Goal: Consume media (video, audio): Consume media (video, audio)

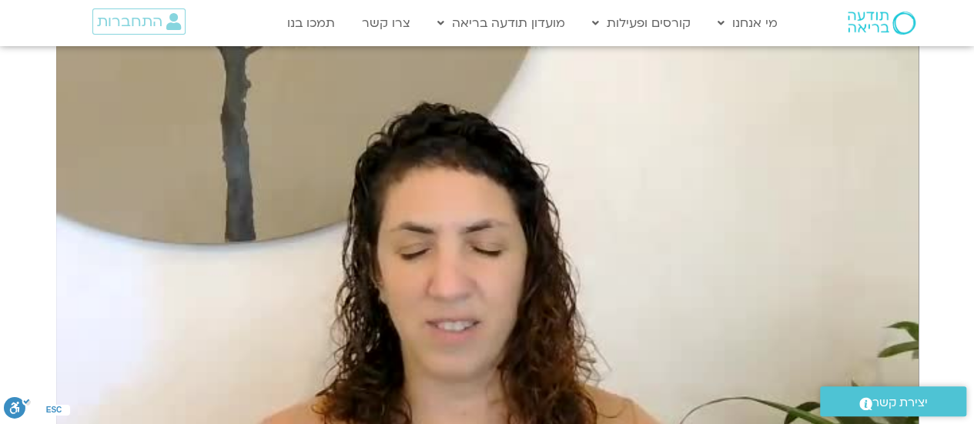
scroll to position [1926, 0]
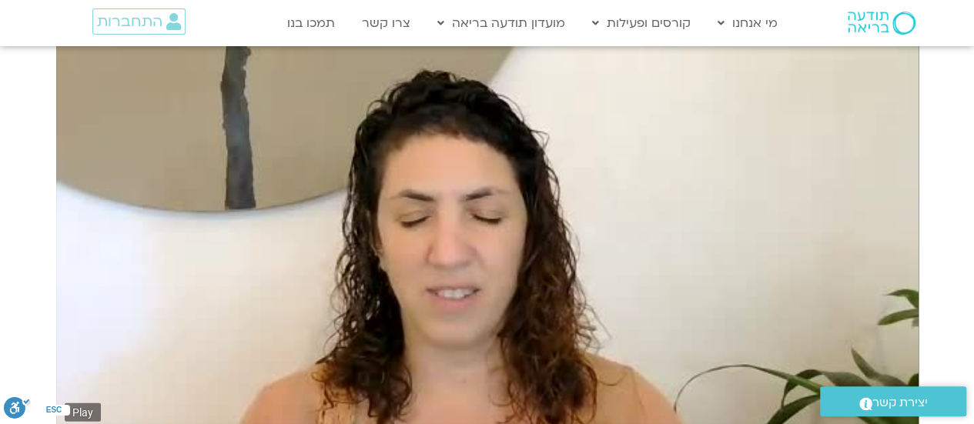
type input "1.714444"
type input "71.389678030303"
type input "1.851311"
type input "71.389678030303"
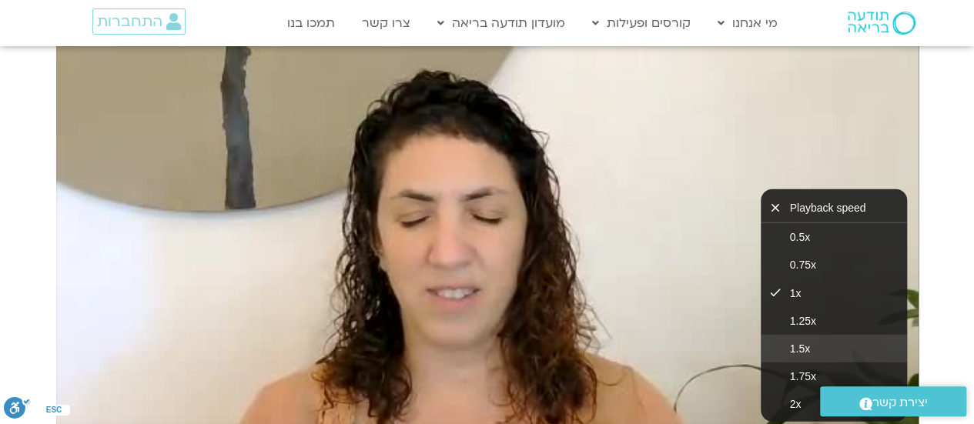
click at [775, 335] on button "1.5x" at bounding box center [834, 349] width 146 height 28
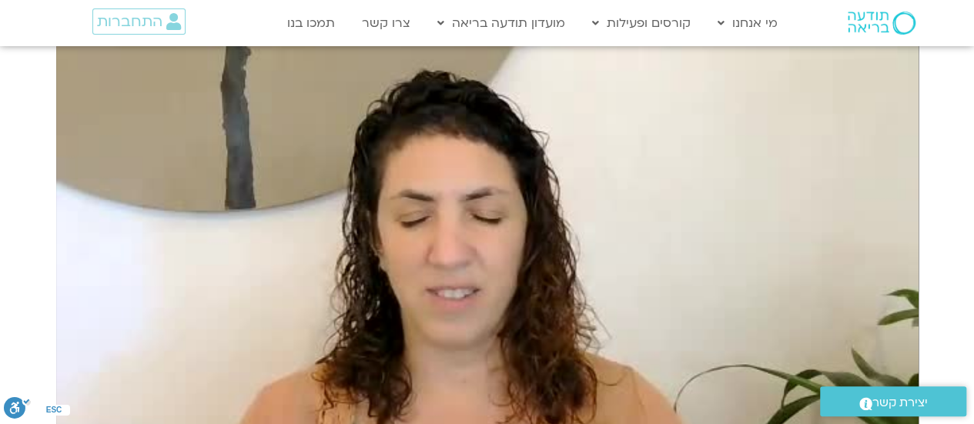
click at [931, 176] on section "יום רביעי - פחד השבוע שלנו מתחיל מהבסיס, תרגול של חמלה עצמית – נוכחת וקשובה בתו…" at bounding box center [487, 253] width 974 height 732
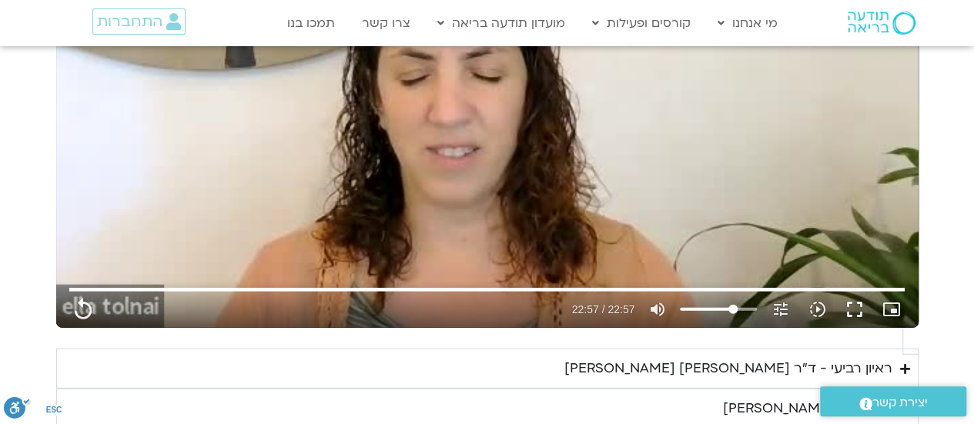
scroll to position [2080, 0]
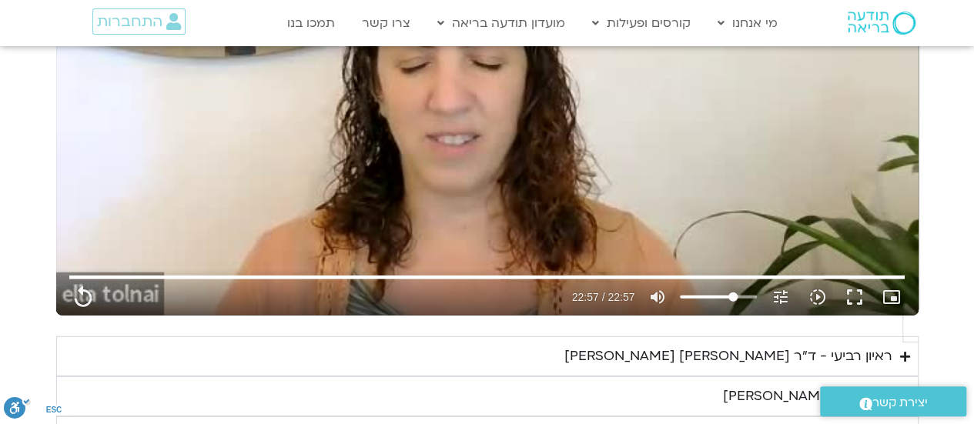
click at [857, 345] on div "ראיון רביעי - ד"ר [PERSON_NAME] [PERSON_NAME]" at bounding box center [729, 356] width 328 height 23
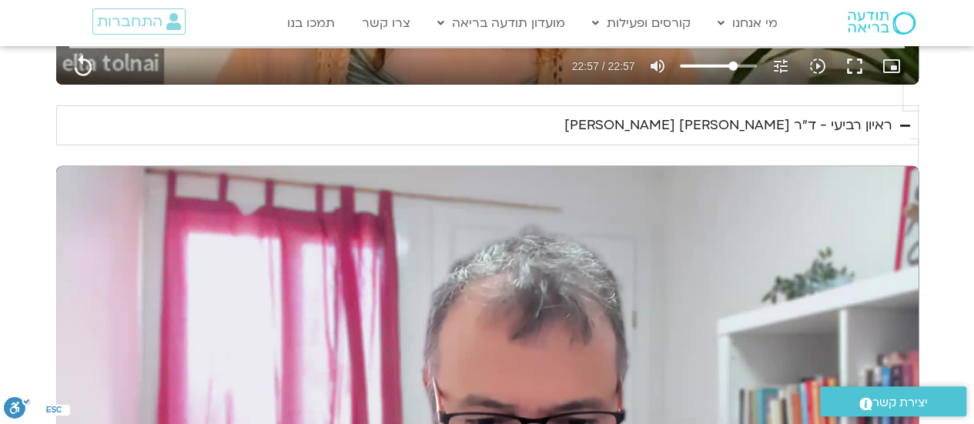
scroll to position [2388, 0]
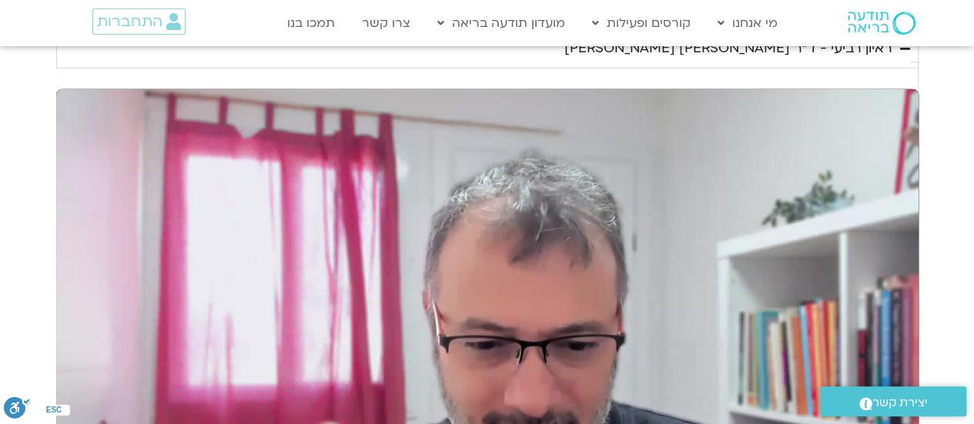
type input "1377.76"
type input "0.075967"
type input "1377.76"
type input "0.207672"
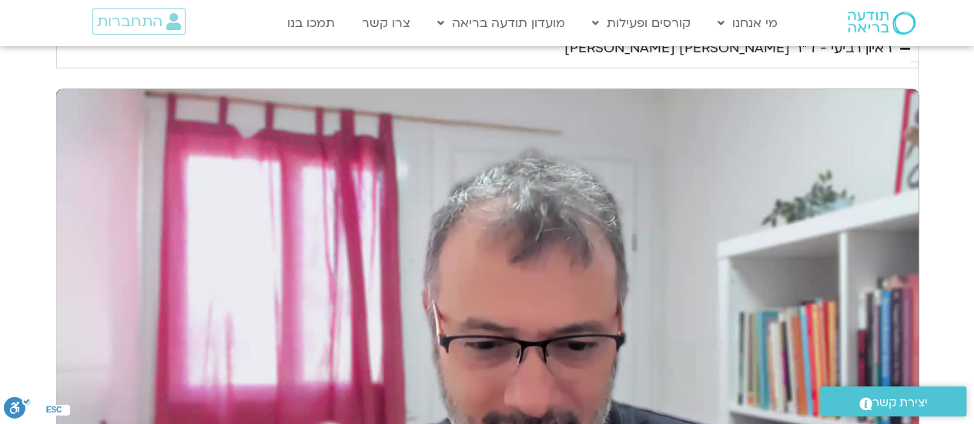
type input "1377.76"
type input "0.342511"
type input "1377.76"
type input "0.471893"
type input "1377.76"
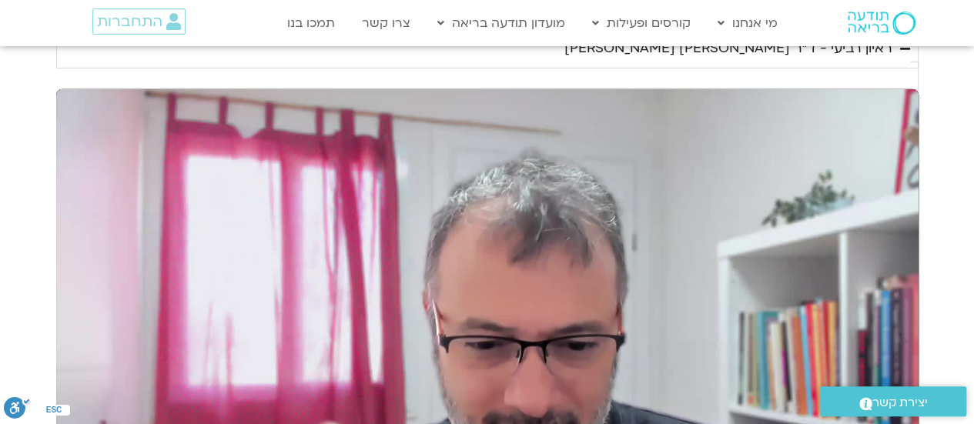
type input "0.60495"
type input "1377.76"
type input "0.738248"
type input "1377.76"
type input "0.855235"
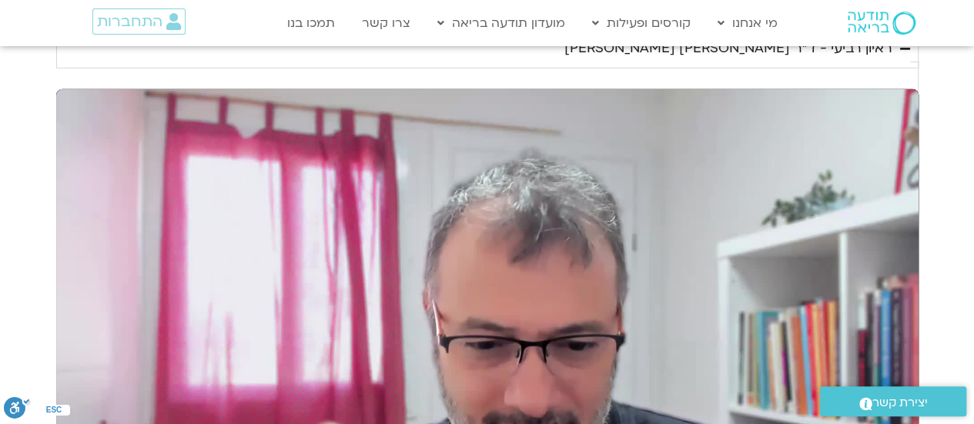
type input "1377.76"
type input "0.98943"
type input "1377.76"
type input "1.124751"
type input "1377.76"
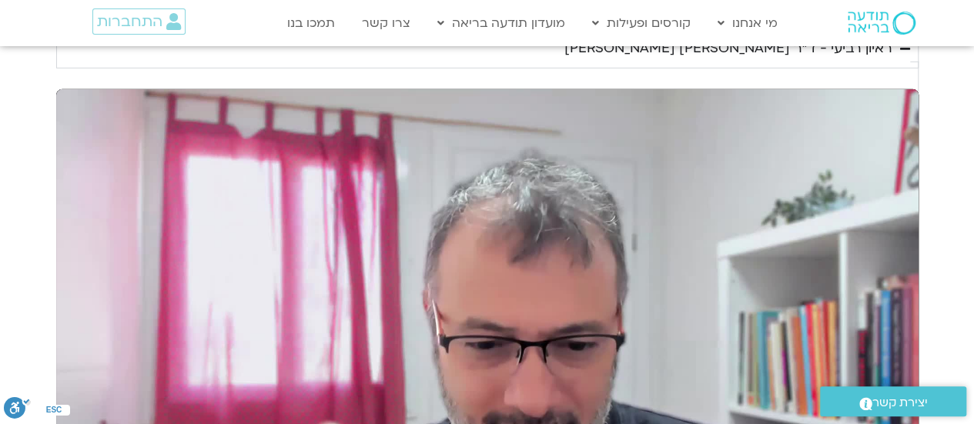
type input "1.256821"
type input "1377.76"
type input "1.373032"
type input "1377.76"
type input "1.523303"
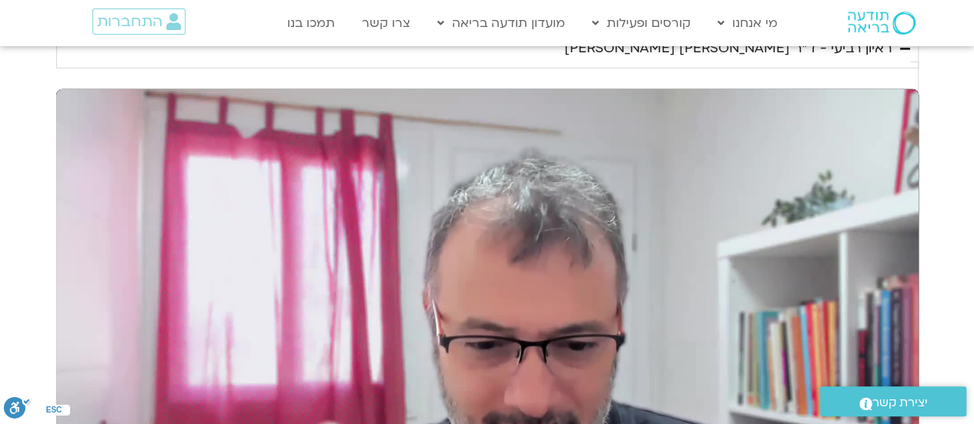
type input "1377.76"
type input "1.593187"
type input "1377.76"
type input "1.722644"
type input "1377.76"
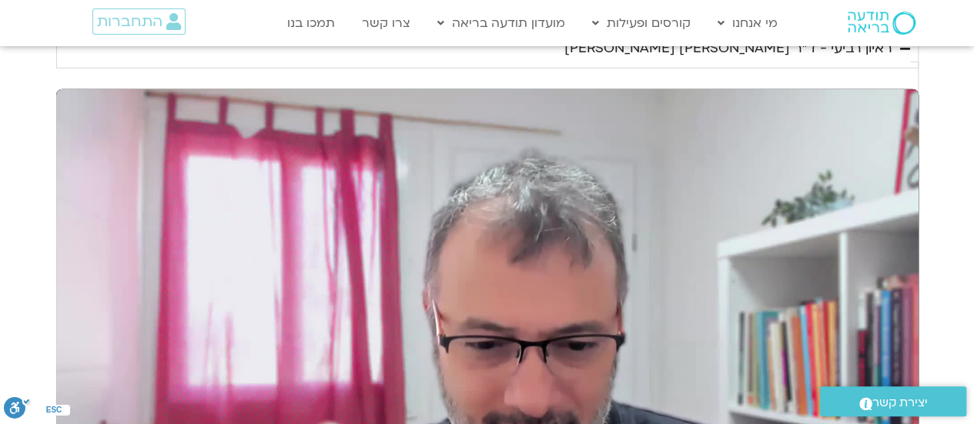
type input "1.861579"
type input "1377.76"
type input "1.990578"
type input "1377.76"
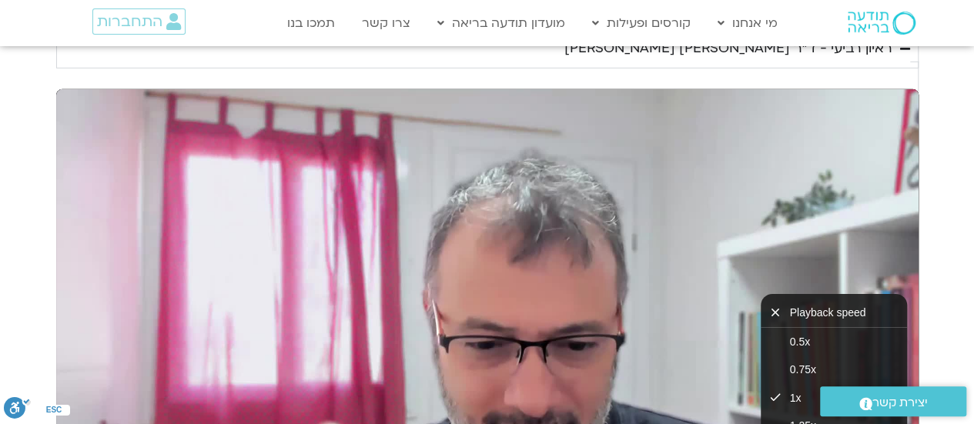
type input "2.122857"
type input "1377.76"
type input "2.305611"
type input "1377.76"
type input "2.42208"
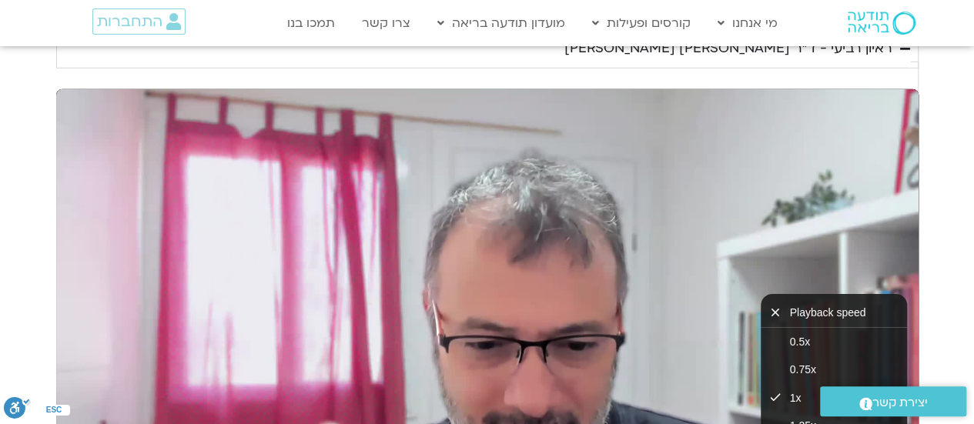
type input "1377.76"
type input "2.573921"
type input "1377.76"
type input "2.706714"
type input "1377.76"
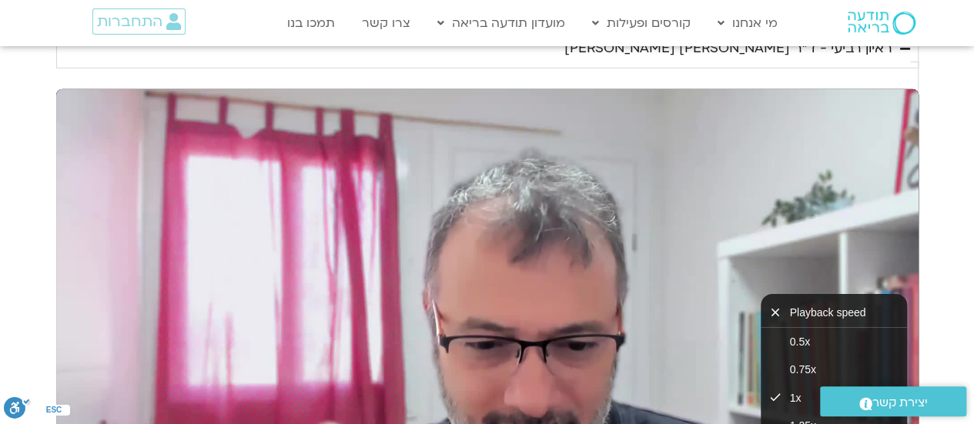
type input "2.825815"
type input "1377.76"
type input "2.923179"
type input "1377.76"
type input "3.055673"
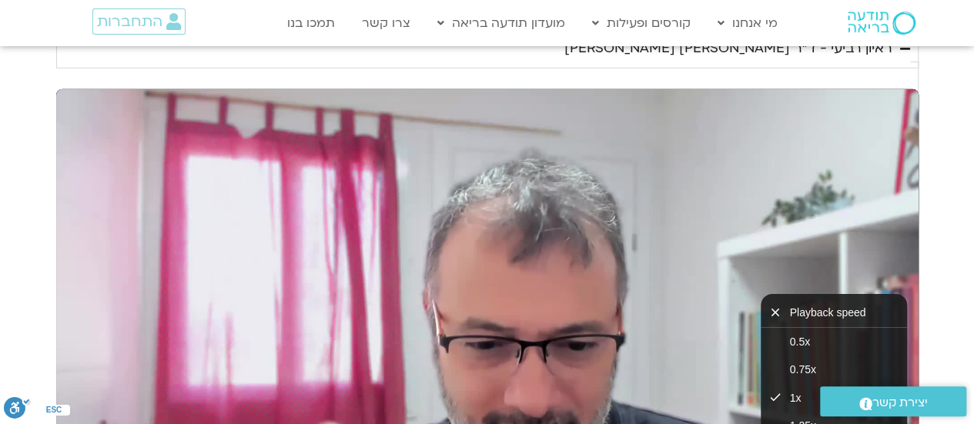
type input "1377.76"
type input "3.191011"
type input "1377.76"
type input "3.508"
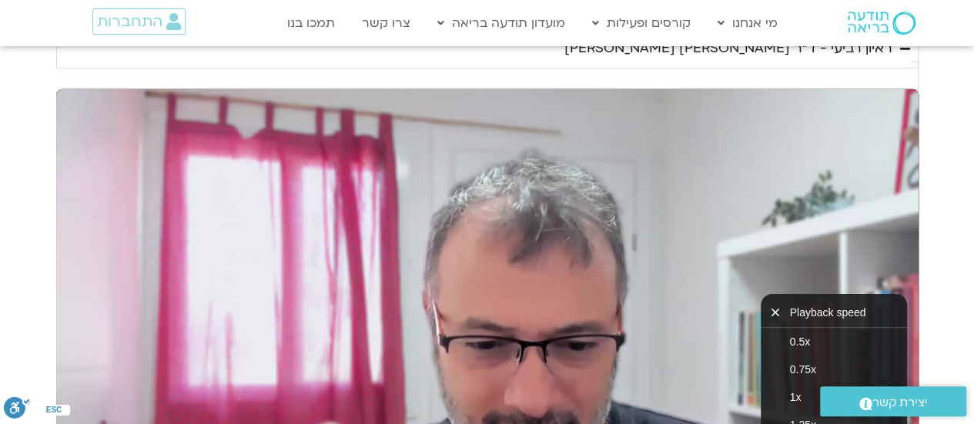
type input "1377.76"
type input "3.726689"
type input "1377.76"
type input "3.961239"
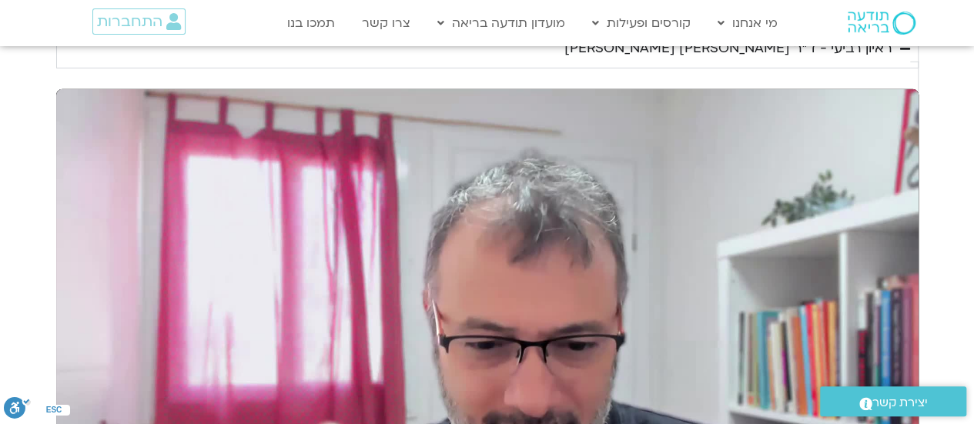
click at [914, 250] on section "יום רביעי - פחד השבוע שלנו מתחיל מהבסיס, תרגול של חמלה עצמית – נוכחת וקשובה בתו…" at bounding box center [487, 54] width 974 height 1259
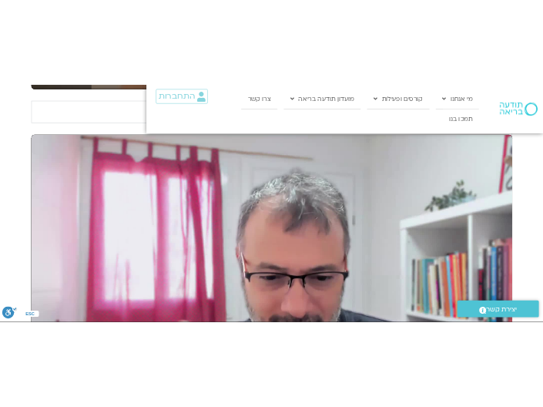
scroll to position [2408, 0]
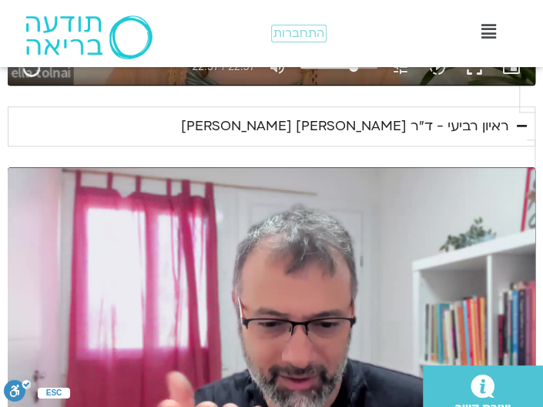
type input "1377.76"
type input "69.018843"
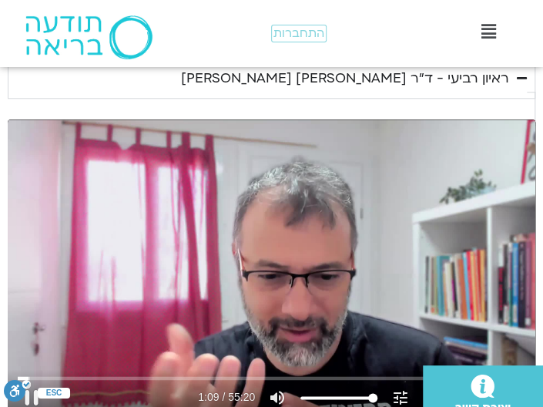
type input "1377.76"
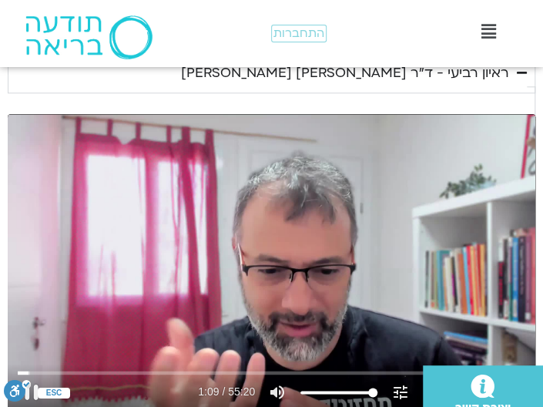
type input "69.243232"
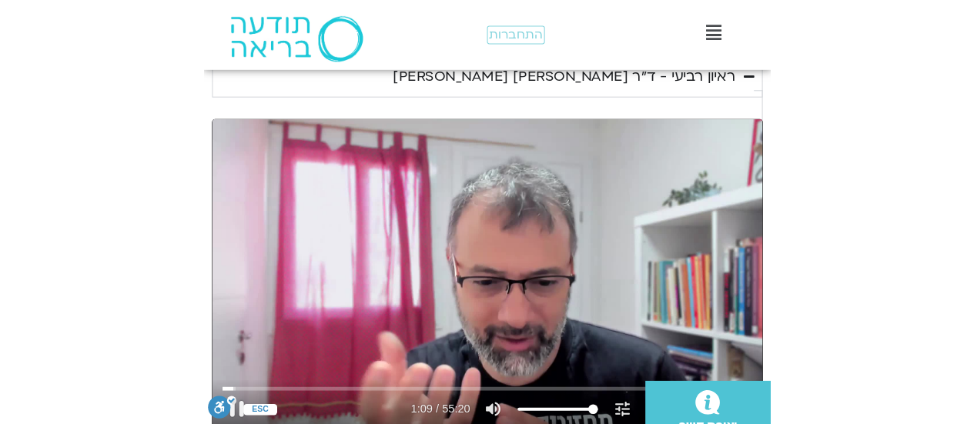
scroll to position [2023, 0]
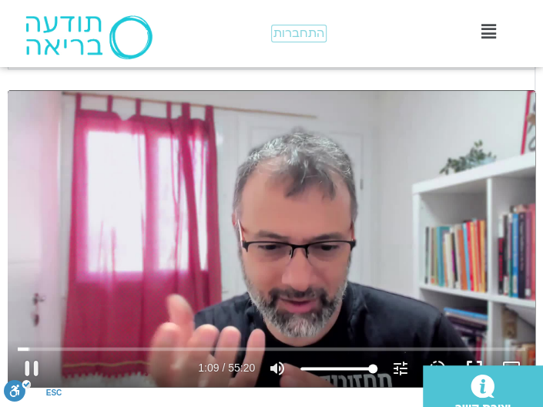
type input "1377.76"
type input "69.47335"
type input "1377.76"
type input "69.710888"
type input "1377.76"
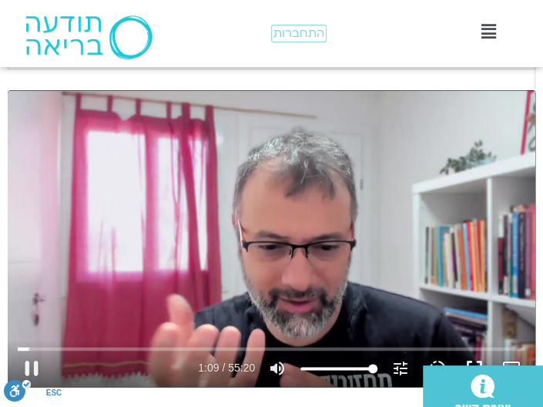
type input "69.933614"
type input "1377.76"
type input "70.28906"
type input "1377.76"
type input "70.521711"
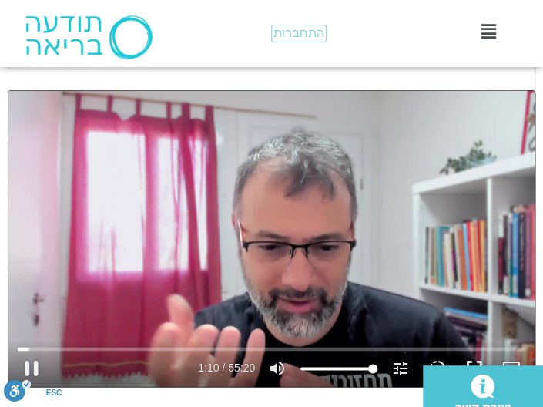
type input "1377.76"
type input "70.624251"
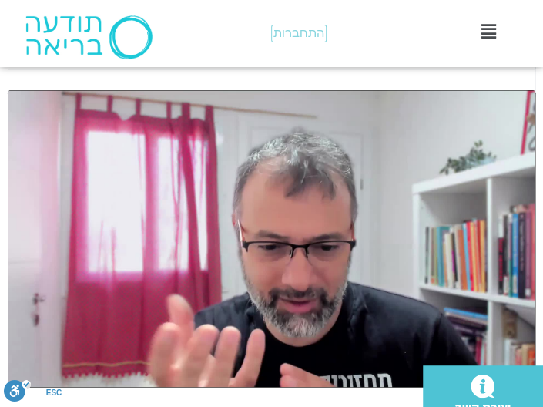
type input "1377.76"
type input "116.789166"
type input "1377.76"
type input "117.032662"
type input "1377.76"
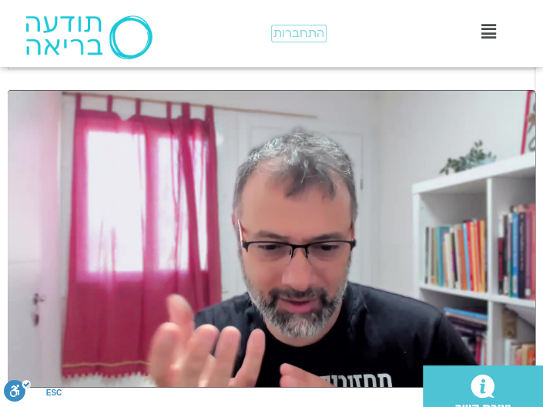
type input "117.08802"
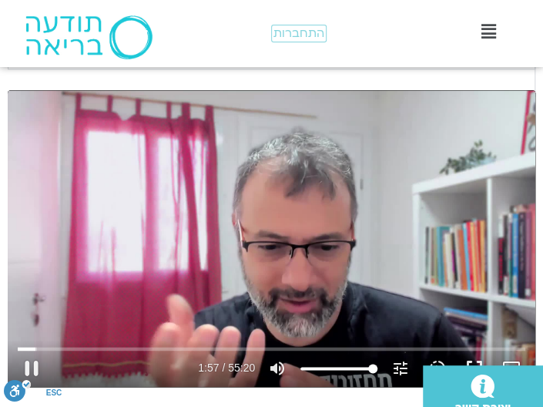
type input "1377.76"
type input "117.322249"
type input "1377.76"
type input "117.559033"
type input "1377.76"
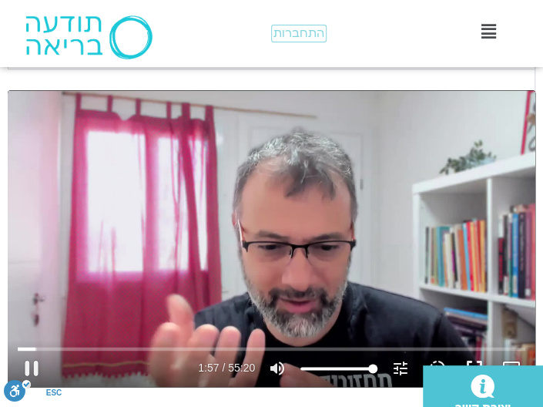
type input "117.792407"
type input "1377.76"
type input "118.02951"
type input "1377.76"
type input "118.249954"
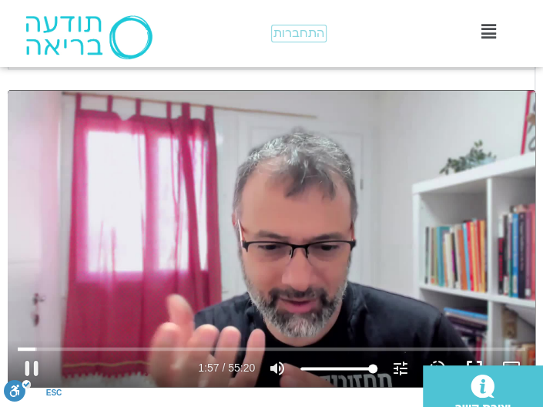
type input "1377.76"
type input "118.470679"
type input "1377.76"
type input "118.69562"
type input "1377.76"
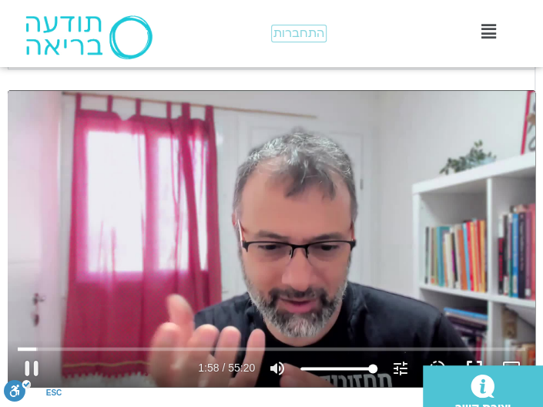
type input "118.930228"
type input "1377.76"
type input "119.166214"
type input "1377.76"
type input "119.404897"
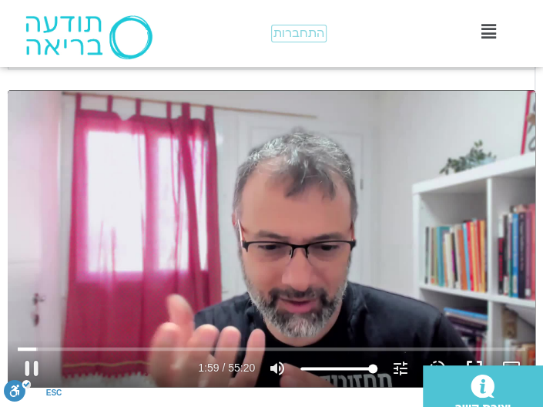
type input "1377.76"
type input "119.616132"
type input "1377.76"
type input "119.851424"
type input "1377.76"
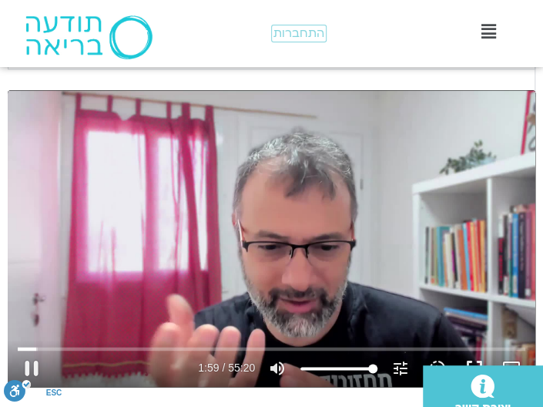
type input "120.09918"
type input "1377.76"
type input "120.328683"
type input "1377.76"
type input "120.567967"
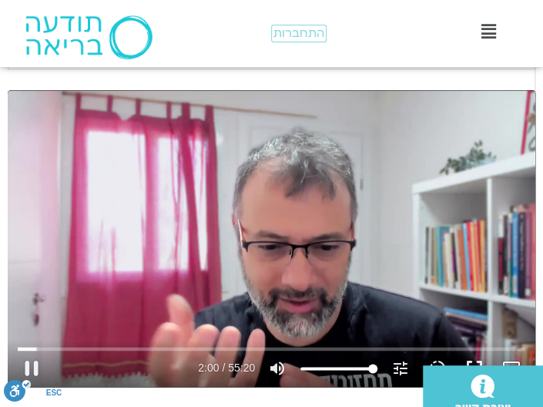
type input "1377.76"
type input "120.795021"
type input "1377.76"
type input "121.021118"
type input "1377.76"
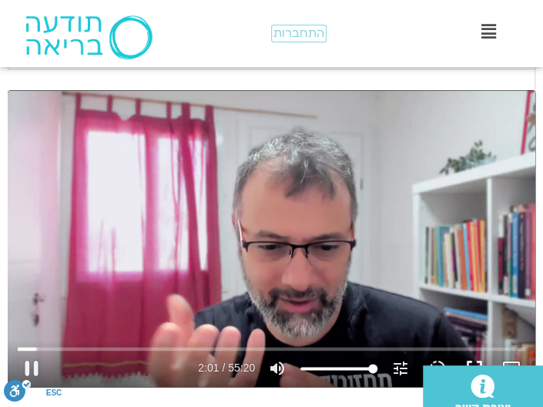
type input "121.261058"
type input "1377.76"
type input "121.492117"
type input "1377.76"
type input "121.729275"
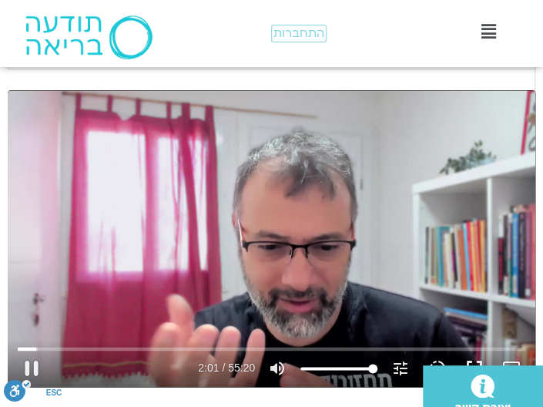
type input "1377.76"
type input "121.966868"
type input "1377.76"
type input "122.203159"
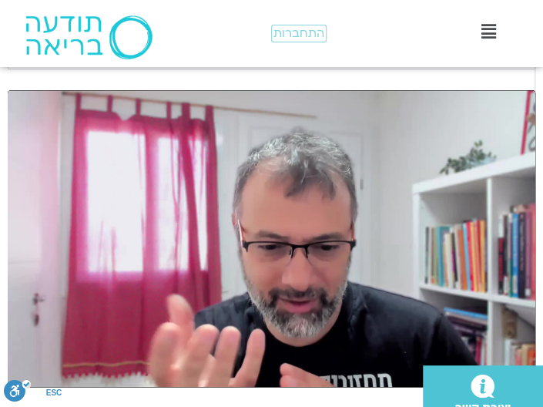
type input "1377.76"
type input "127.942024"
type input "1377.76"
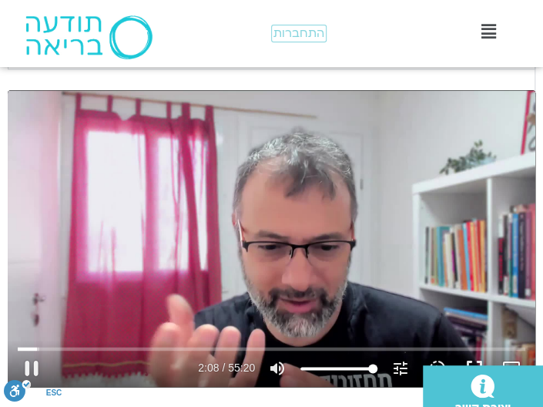
type input "128.14667"
type input "1377.76"
type input "128.260609"
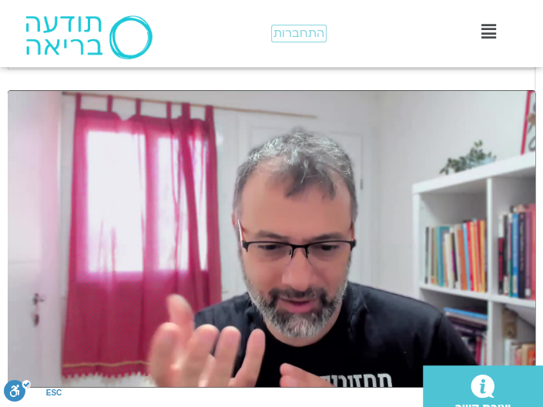
type input "1377.76"
type input "530.513453"
type input "1377.76"
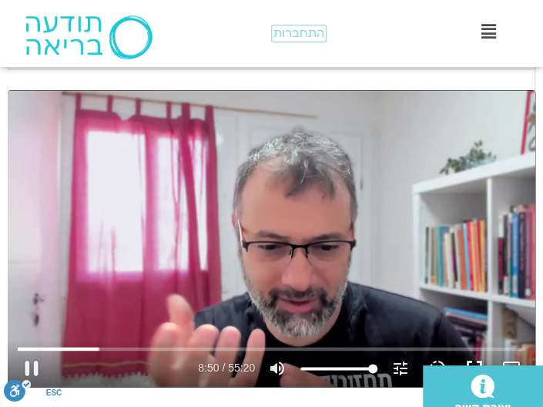
type input "530.744997"
type input "1377.76"
type input "530.936494"
type input "1377.76"
type input "531.177534"
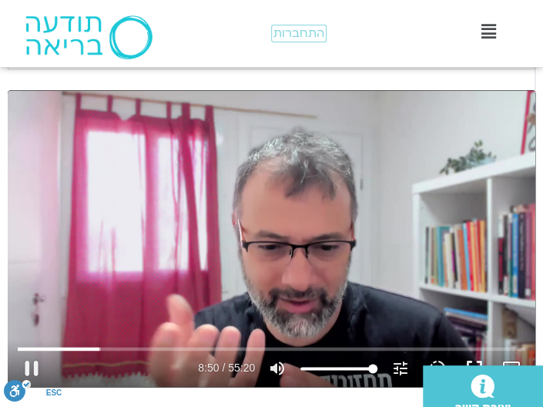
type input "1377.76"
type input "531.329547"
type input "1377.76"
type input "531.676155"
type input "1377.76"
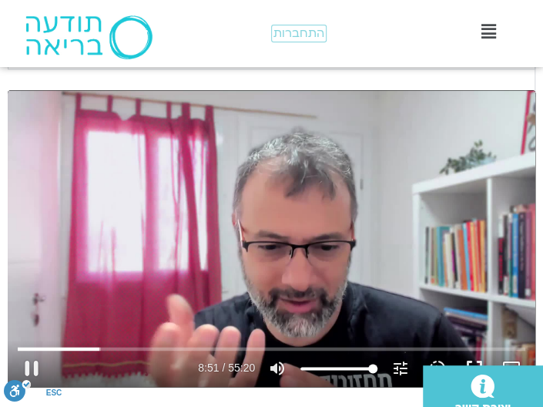
type input "531.889225"
type input "1377.76"
type input "532.119346"
type input "1377.76"
type input "532.340439"
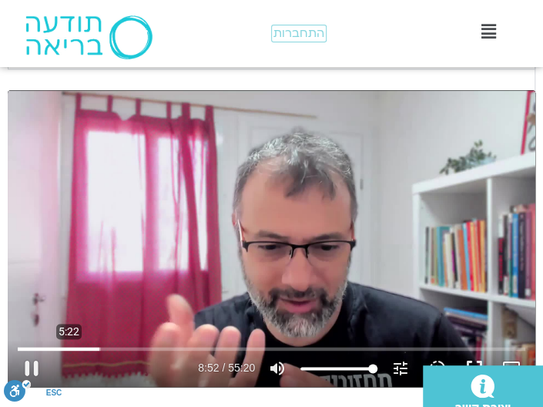
type input "1377.76"
type input "532.603217"
type input "1377.76"
type input "532.818011"
type input "1377.76"
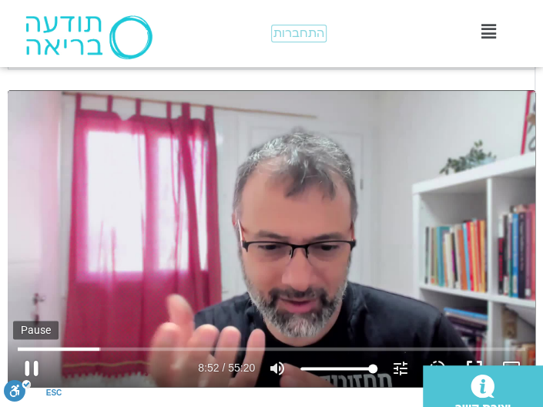
type input "532.896143"
type input "1377.76"
type input "533.132395"
type input "1377.76"
type input "533.36897"
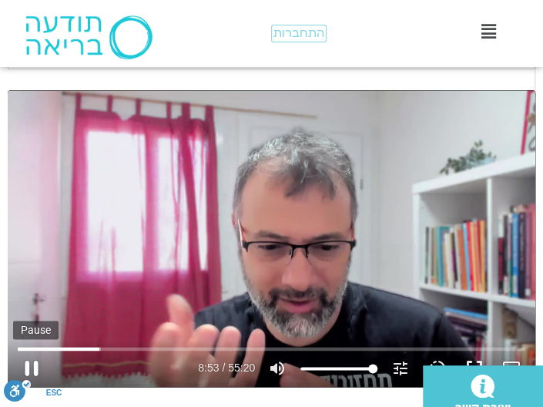
type input "1377.76"
type input "533.60861"
type input "1377.76"
type input "533.839315"
type input "1377.76"
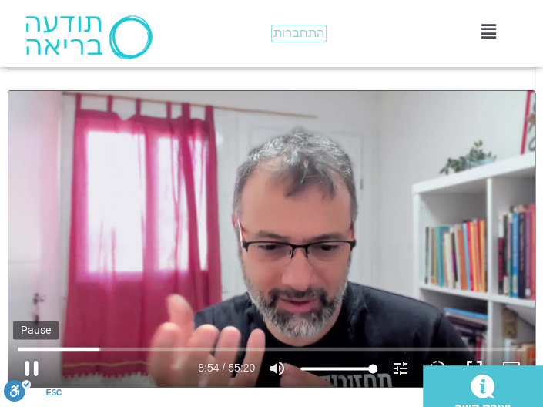
click at [42, 350] on button "pause" at bounding box center [31, 368] width 37 height 37
type input "534.19964"
type input "1377.76"
click at [13, 350] on button "play_arrow" at bounding box center [31, 368] width 37 height 37
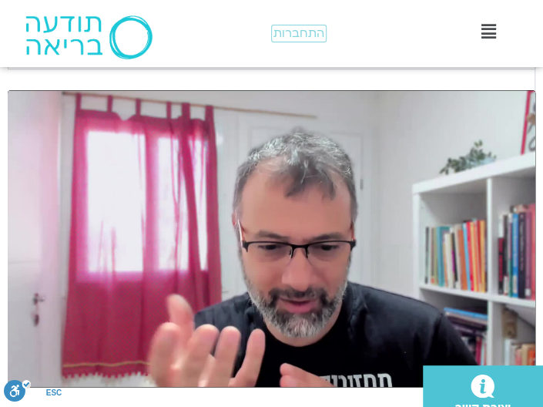
type input "1377.76"
type input "534.199662"
type input "1377.76"
type input "772.386332"
type input "1377.76"
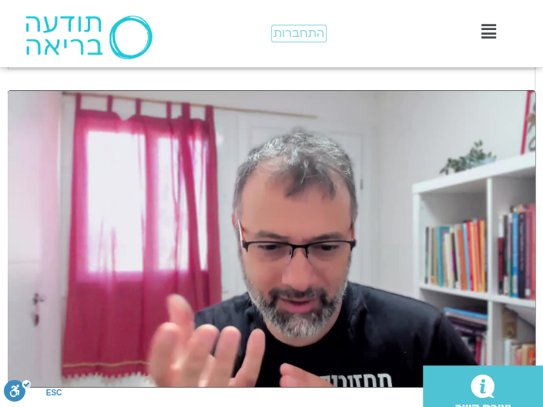
type input "773.235868"
type input "1377.76"
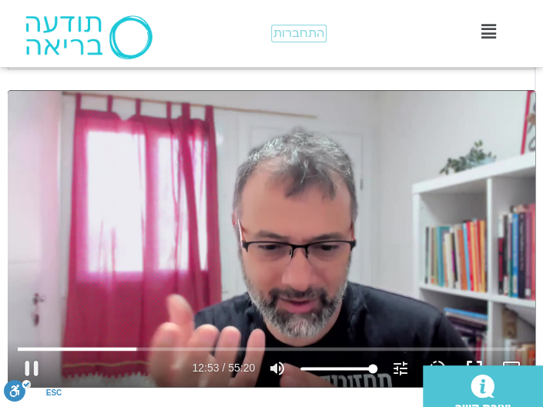
type input "773.474127"
type input "1377.76"
type input "773.71017"
type input "1377.76"
type input "773.94142"
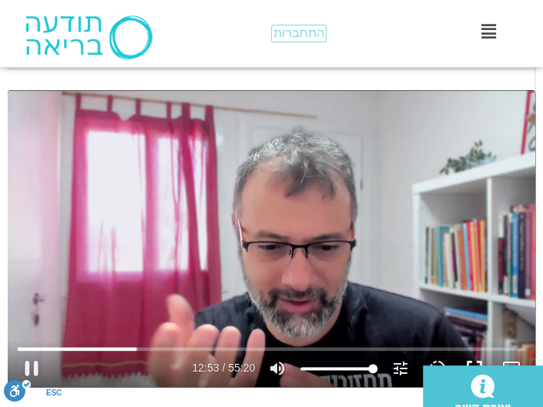
type input "1377.76"
type input "774.171739"
type input "1377.76"
type input "774.208569"
type input "1377.76"
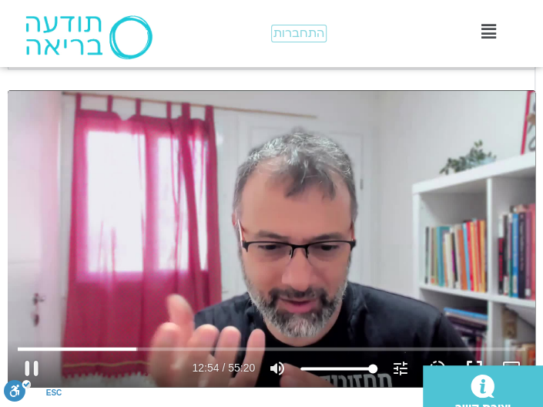
type input "774.421999"
type input "1377.76"
type input "774.652718"
type input "1377.76"
type input "774.88833"
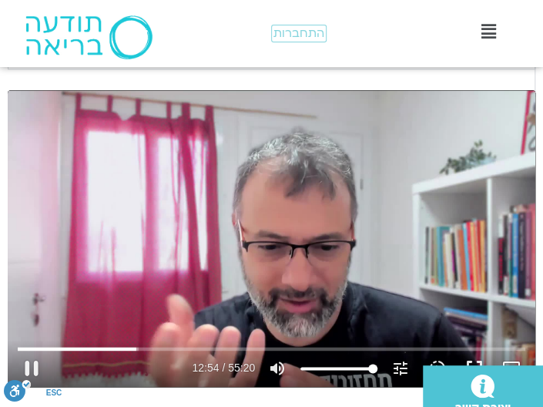
type input "1377.76"
type input "775.121871"
type input "1377.76"
type input "775.361387"
type input "1377.76"
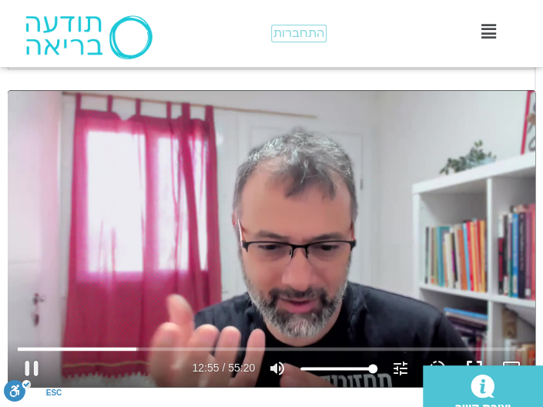
type input "775.600048"
type input "1377.76"
type input "775.821107"
type input "1377.76"
type input "776.24475"
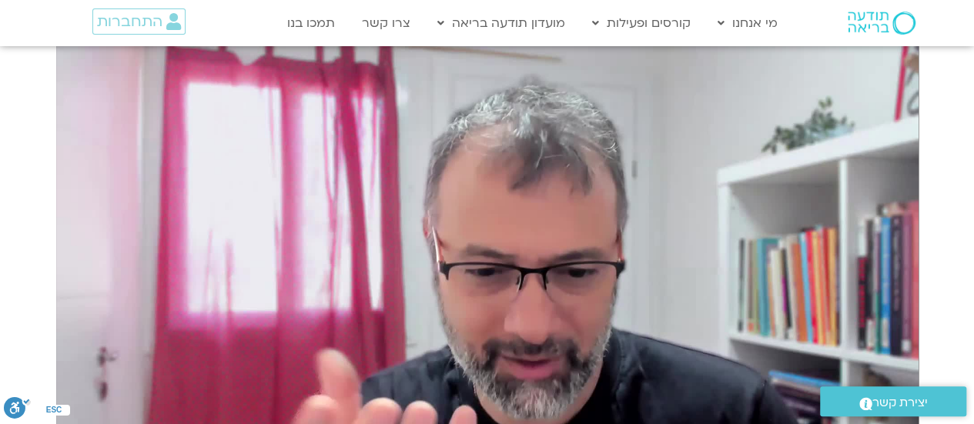
scroll to position [2485, 0]
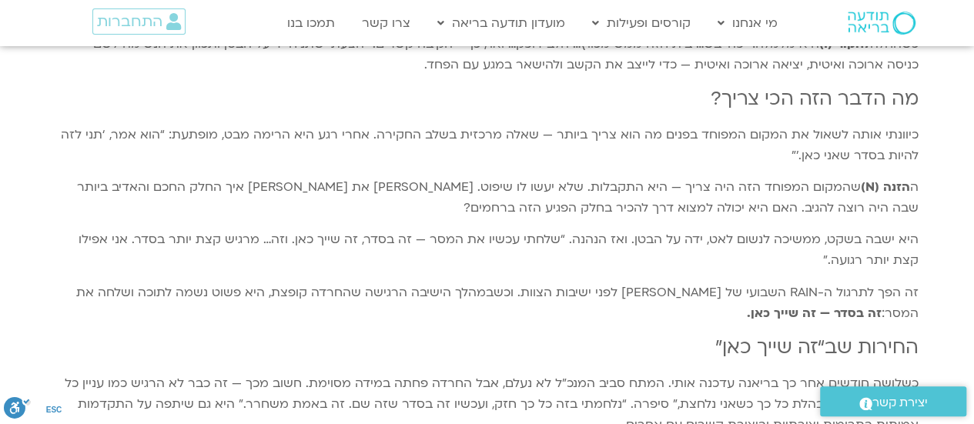
scroll to position [3556, 0]
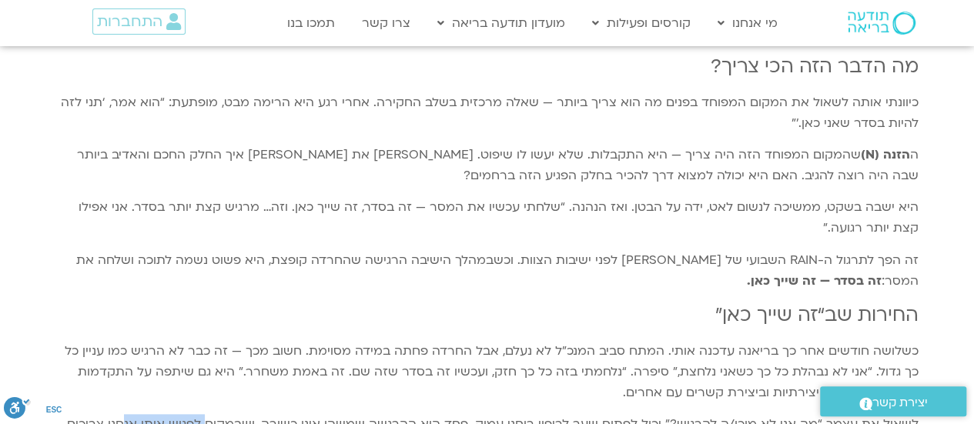
drag, startPoint x: 833, startPoint y: 226, endPoint x: 750, endPoint y: 224, distance: 83.2
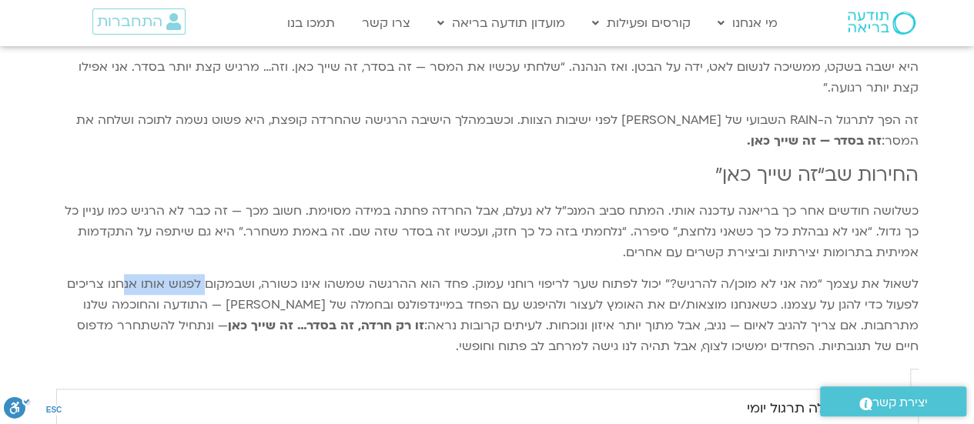
scroll to position [3787, 0]
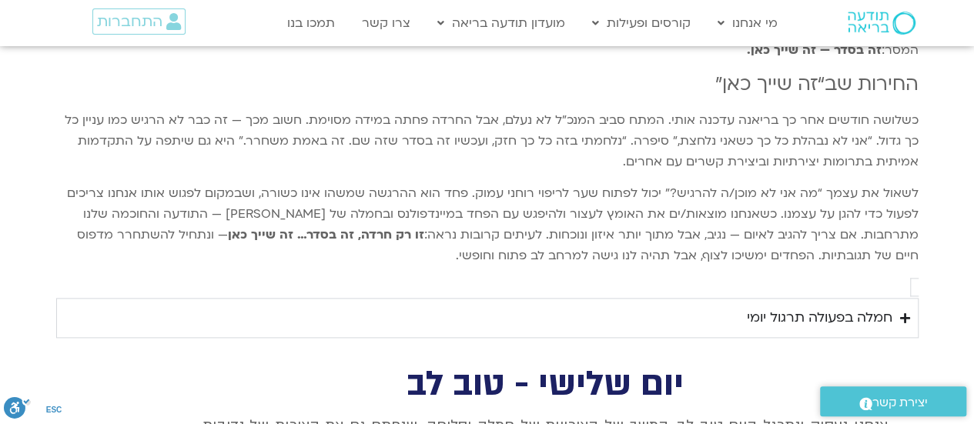
click at [901, 313] on icon "Accordion. Open links with Enter or Space, close with Escape, and navigate with…" at bounding box center [906, 319] width 10 height 12
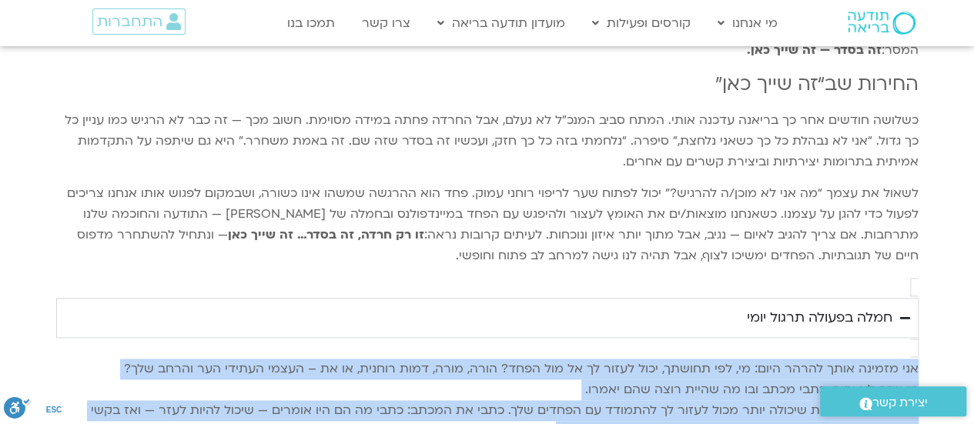
drag, startPoint x: 768, startPoint y: 244, endPoint x: 878, endPoint y: 141, distance: 151.0
click at [878, 359] on p "אני מזמינה אותך להרהר היום: מי, לפי תחושתך, יכול לעזור לך אל מול הפחד? הורה, מו…" at bounding box center [487, 411] width 863 height 104
copy p "אני מזמינה אותך להרהר היום: מי, לפי תחושתך, יכול לעזור לך אל מול הפחד? הורה, מו…"
